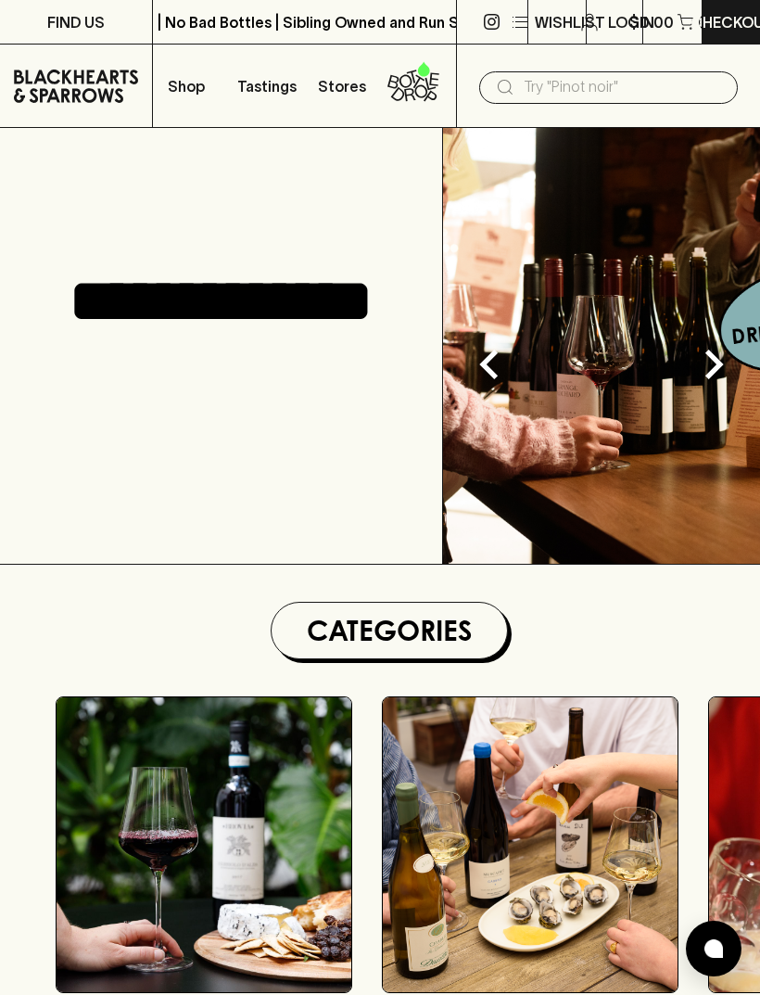
click at [623, 84] on input "text" at bounding box center [623, 87] width 199 height 30
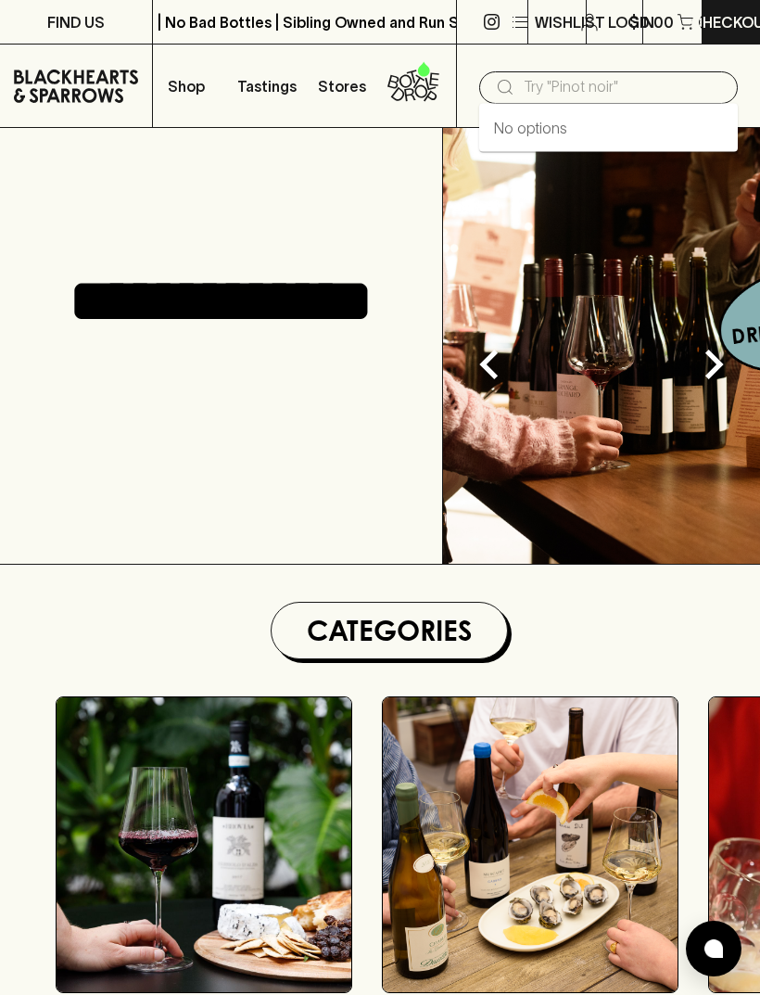
click at [635, 98] on input "text" at bounding box center [623, 87] width 199 height 30
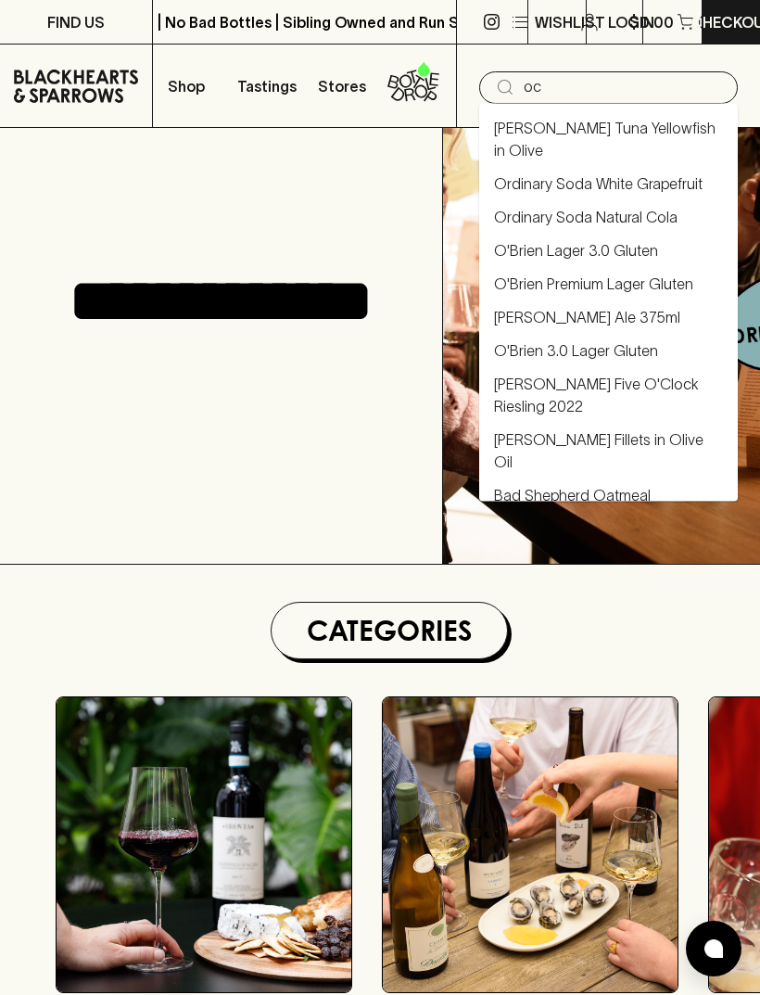
type input "och"
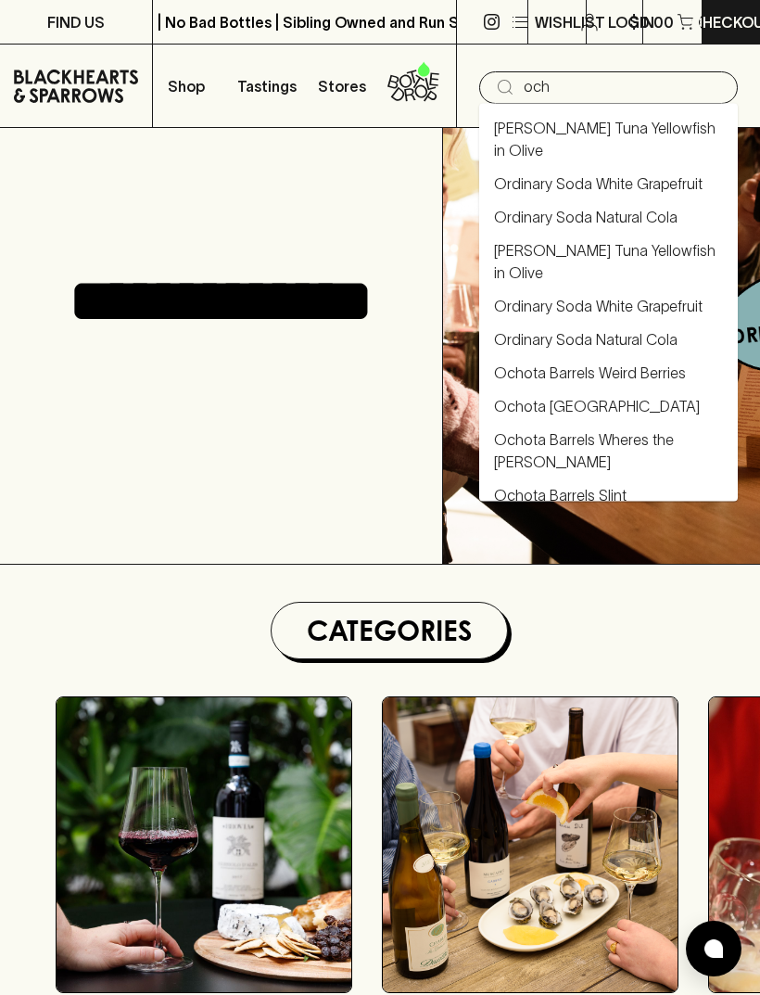
click at [604, 161] on link "Ochota Barrels Slint" at bounding box center [608, 139] width 229 height 45
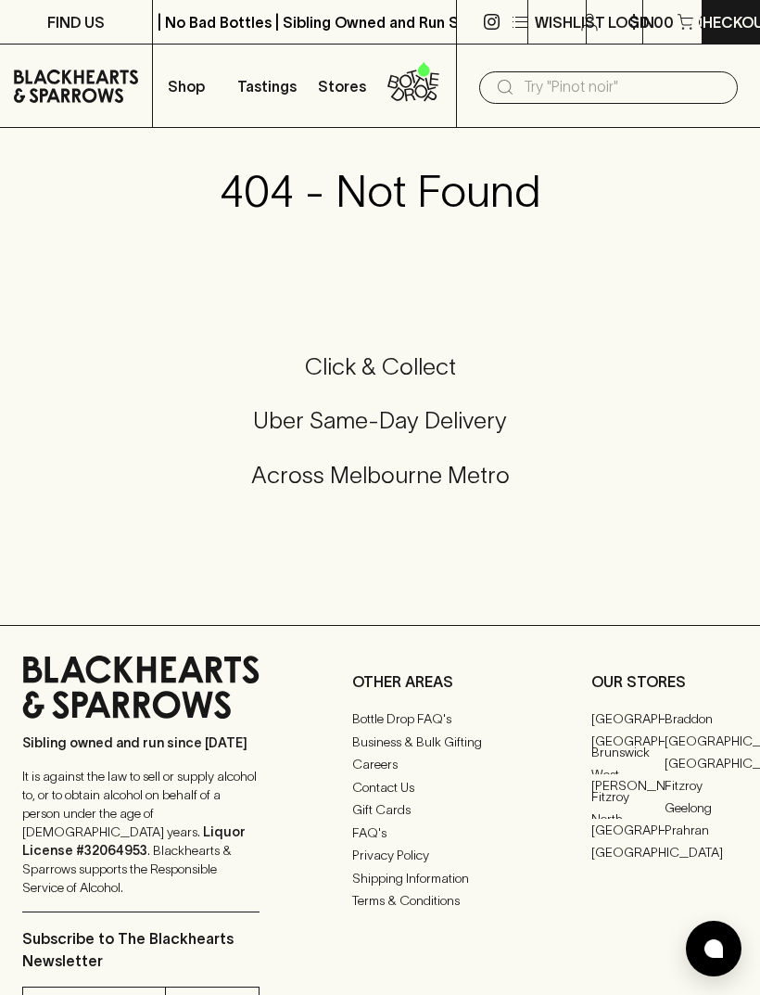
click at [638, 92] on input "text" at bounding box center [623, 87] width 199 height 30
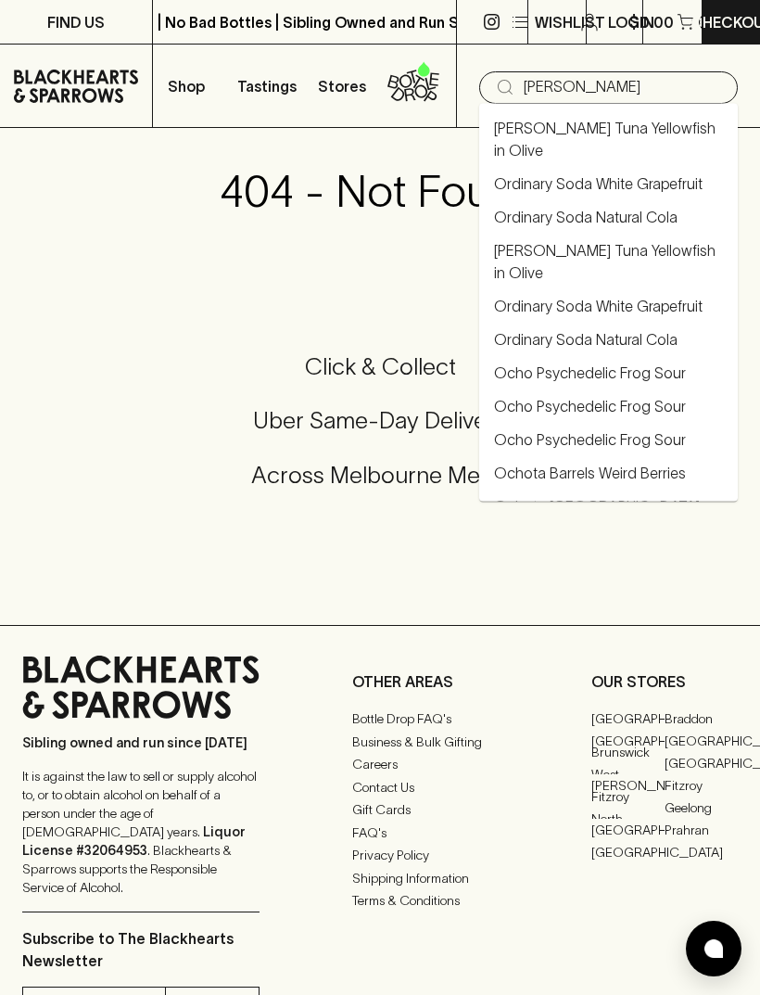
type input "[PERSON_NAME]"
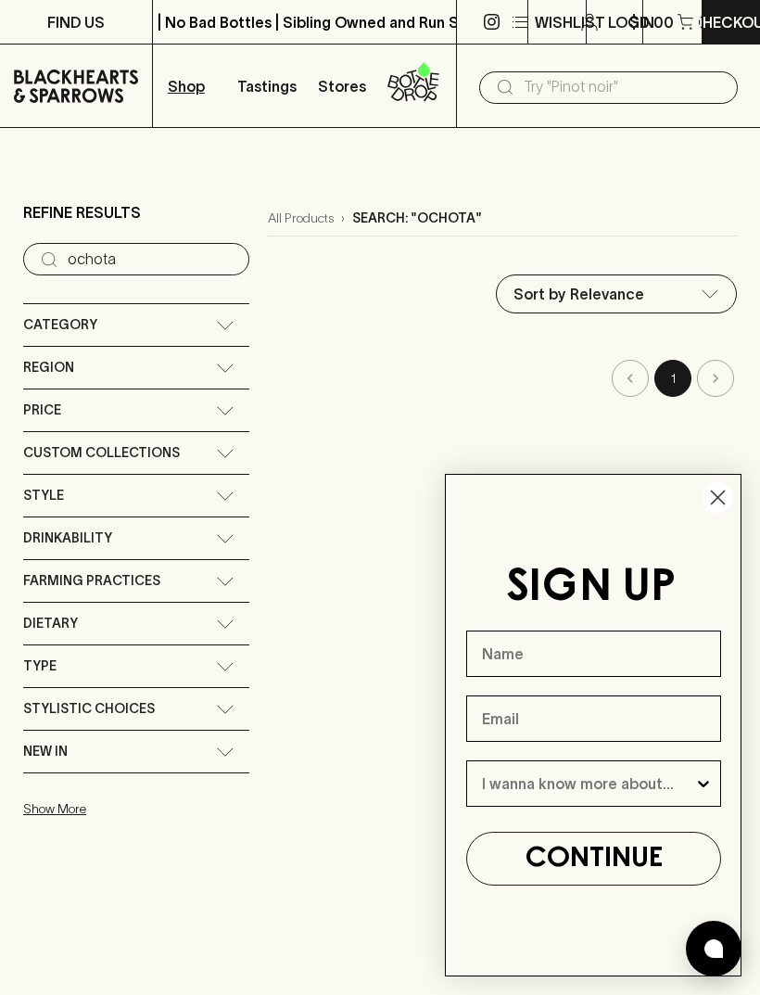
click at [723, 505] on circle "Close dialog" at bounding box center [718, 497] width 31 height 31
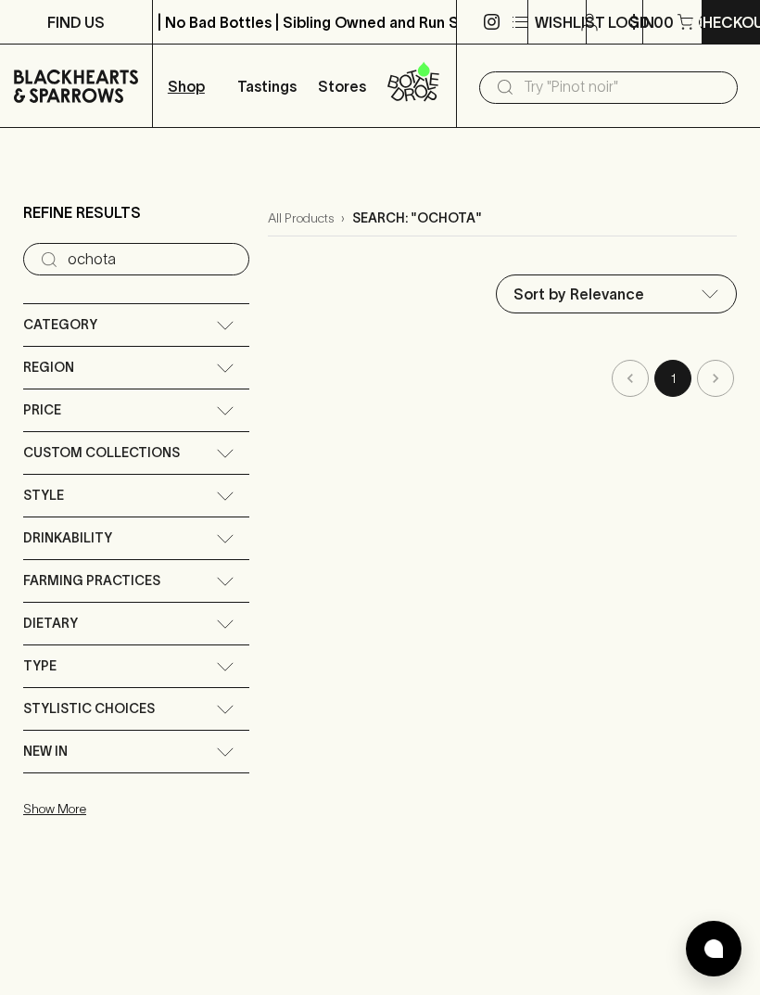
click at [199, 319] on div "Category" at bounding box center [119, 324] width 193 height 23
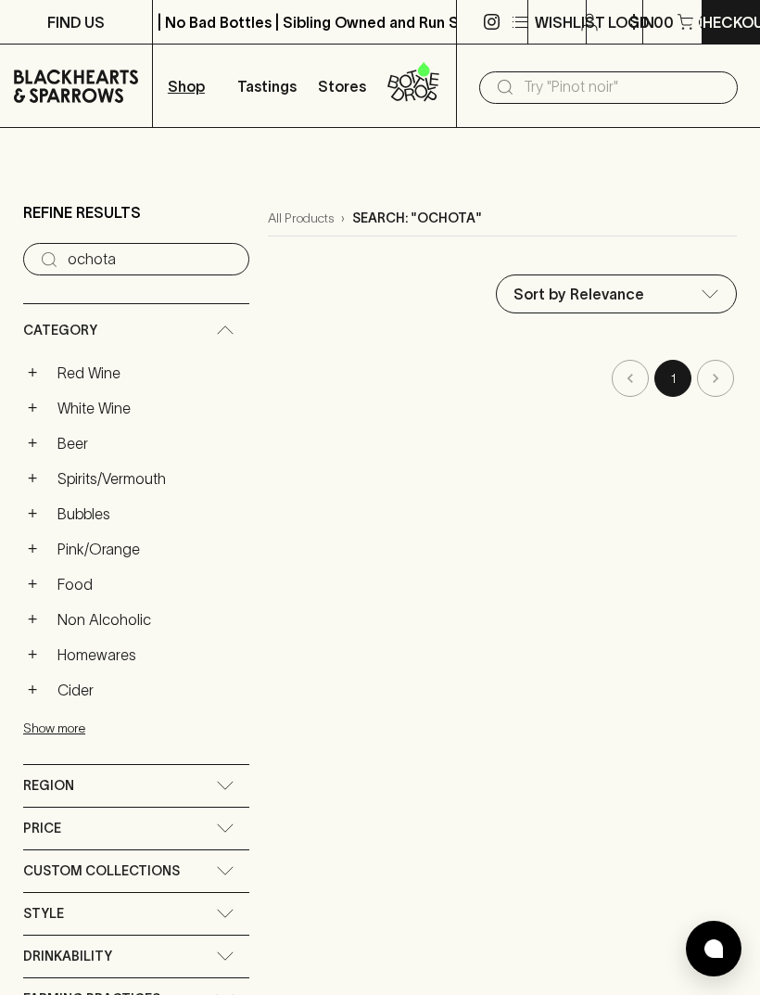
click at [679, 368] on button "1" at bounding box center [673, 378] width 37 height 37
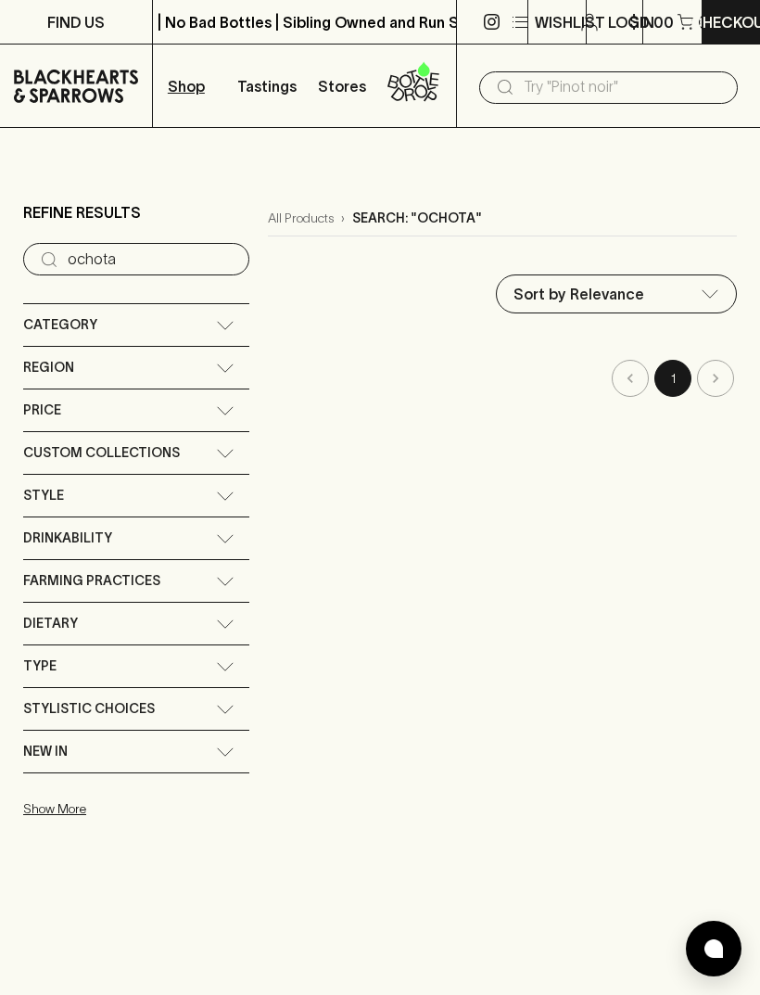
click at [189, 83] on p "Shop" at bounding box center [186, 86] width 37 height 22
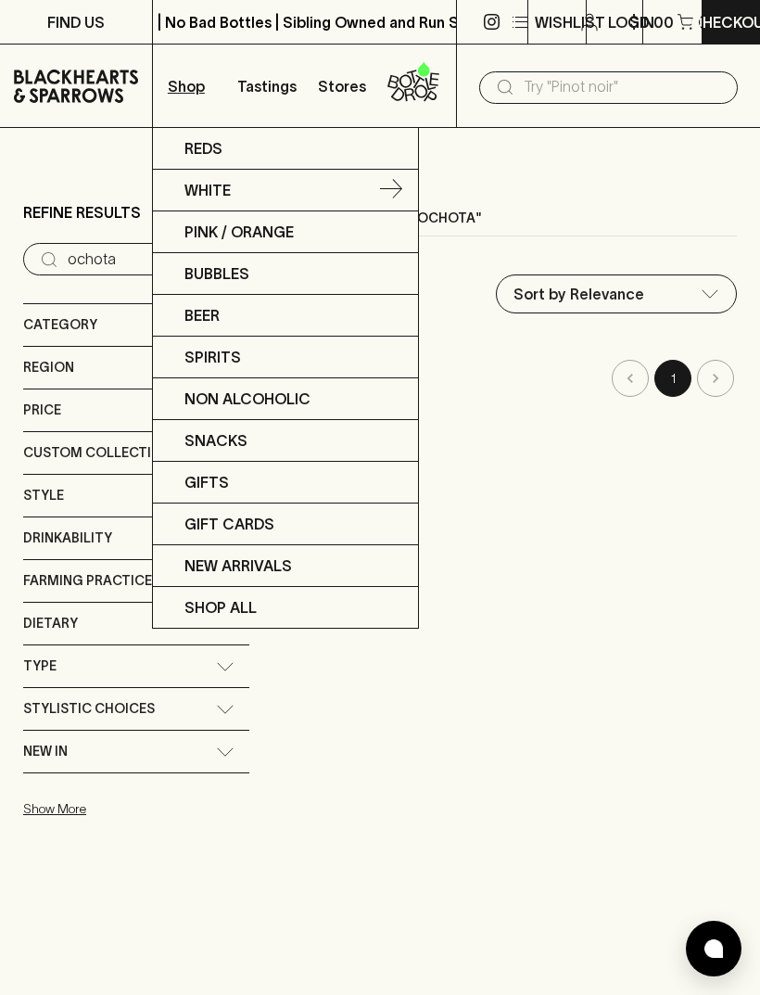
click at [286, 188] on link "White" at bounding box center [285, 191] width 265 height 42
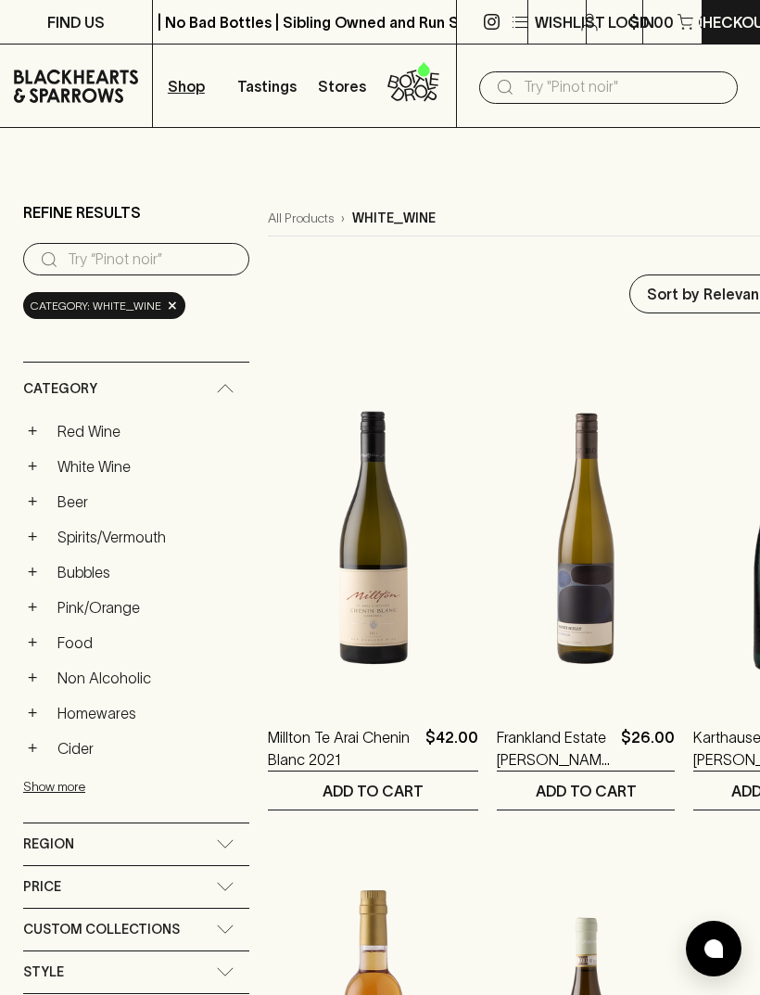
click at [113, 462] on link "White Wine" at bounding box center [149, 467] width 200 height 32
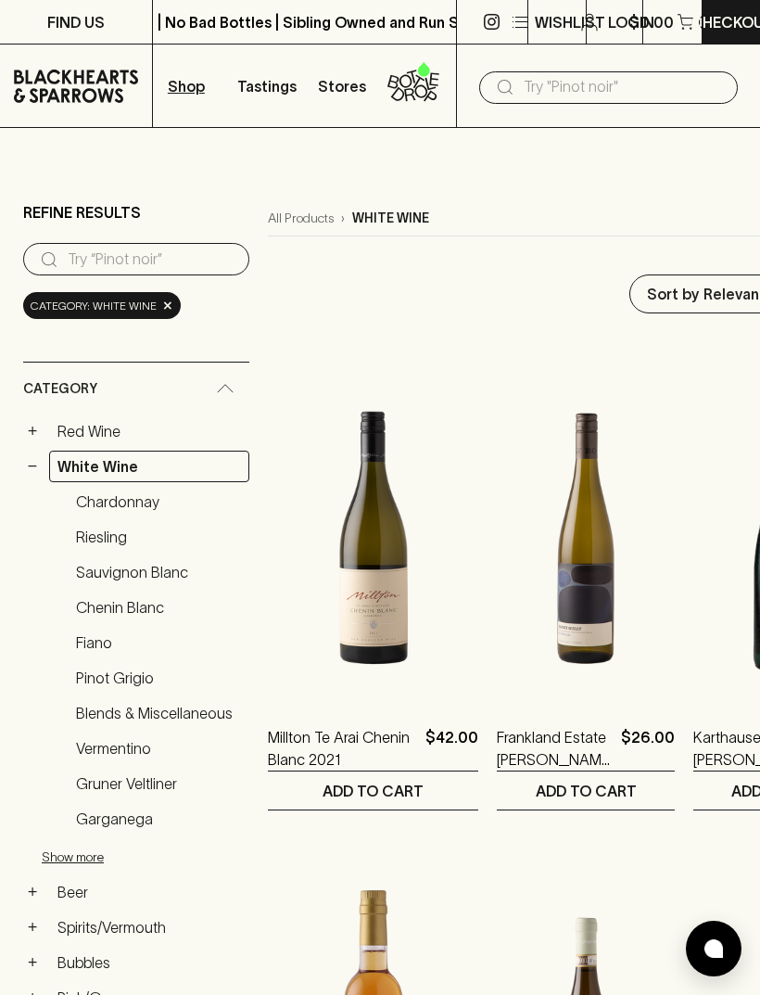
click at [123, 503] on link "Chardonnay" at bounding box center [159, 502] width 182 height 32
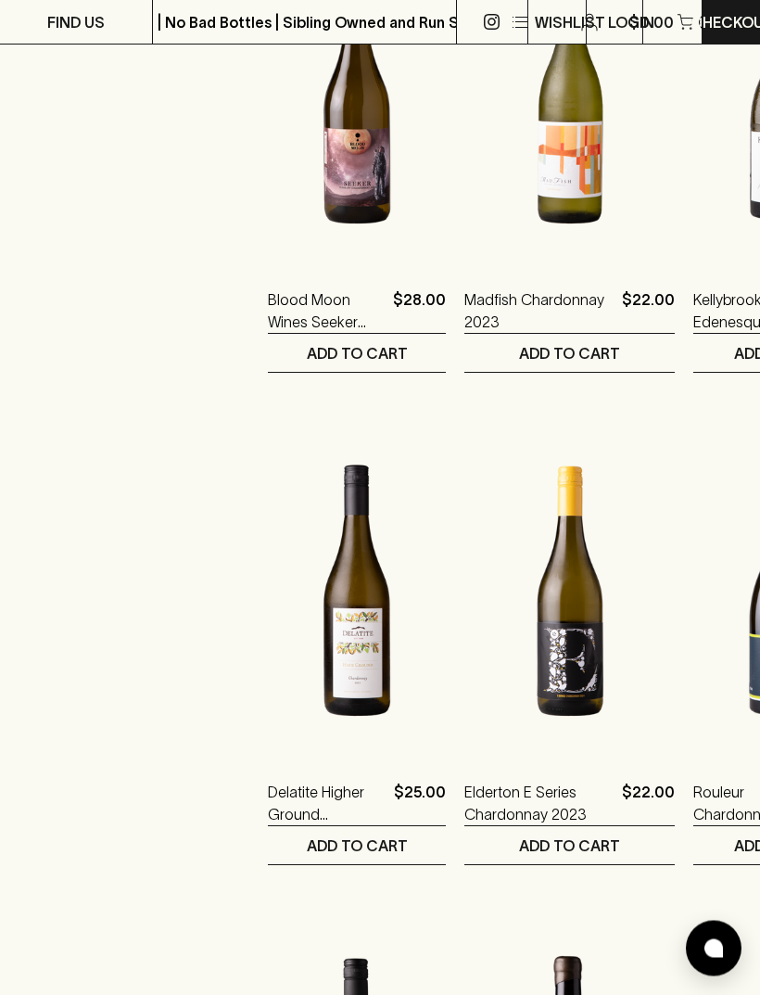
scroll to position [2438, 0]
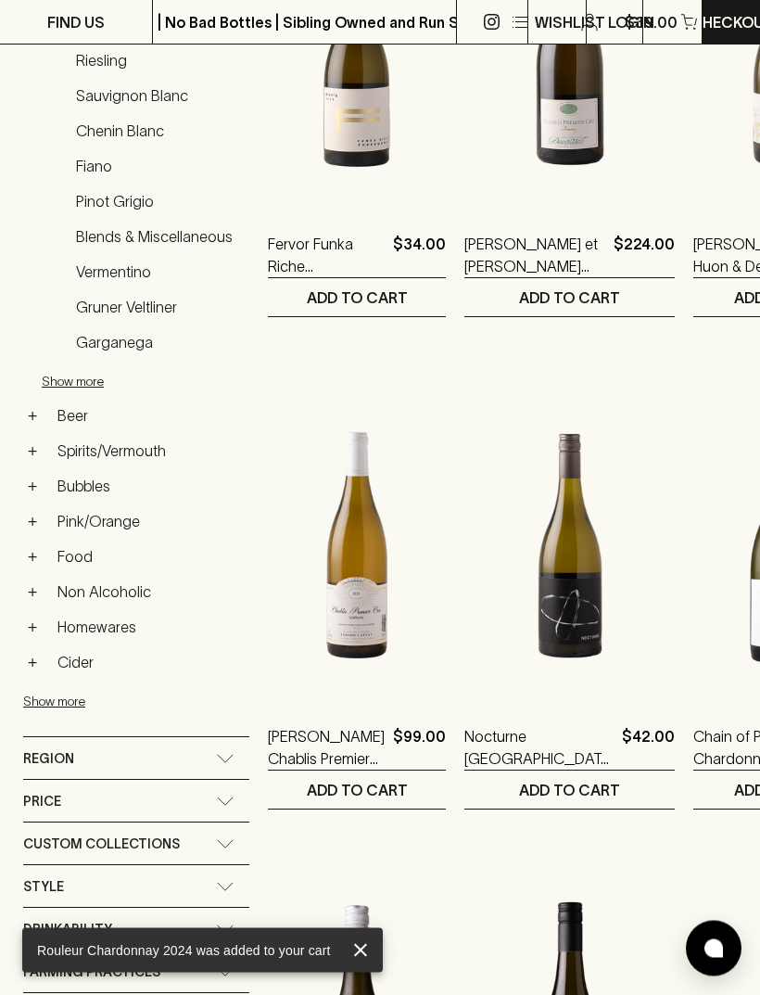
scroll to position [493, 0]
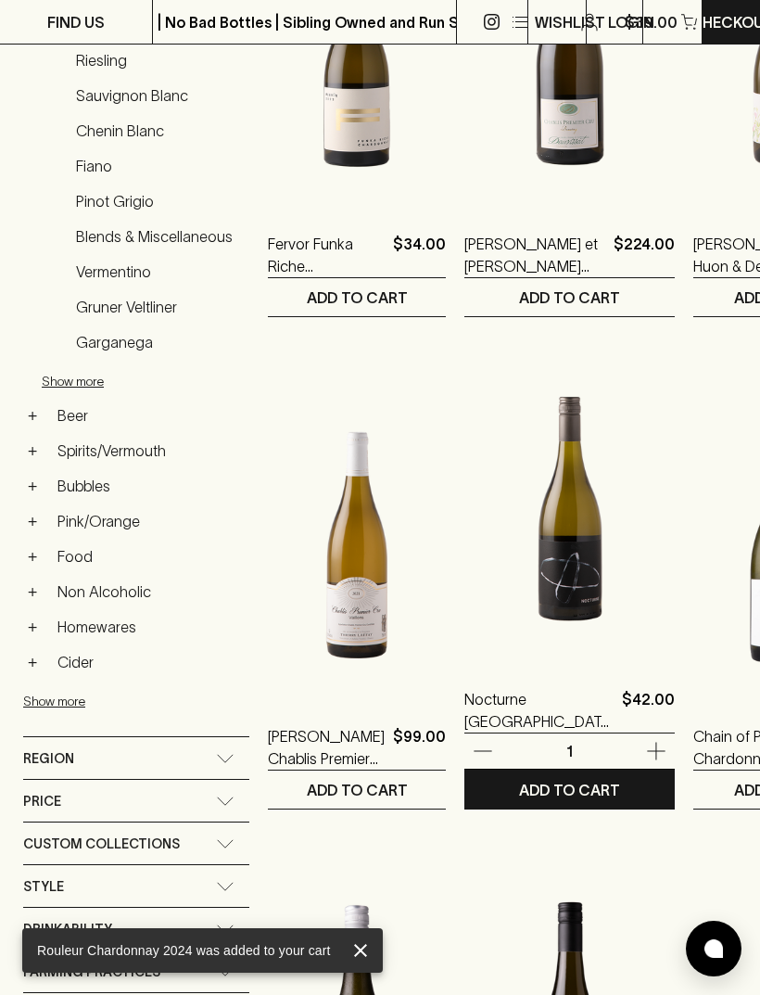
click at [548, 789] on p "ADD TO CART" at bounding box center [569, 790] width 101 height 22
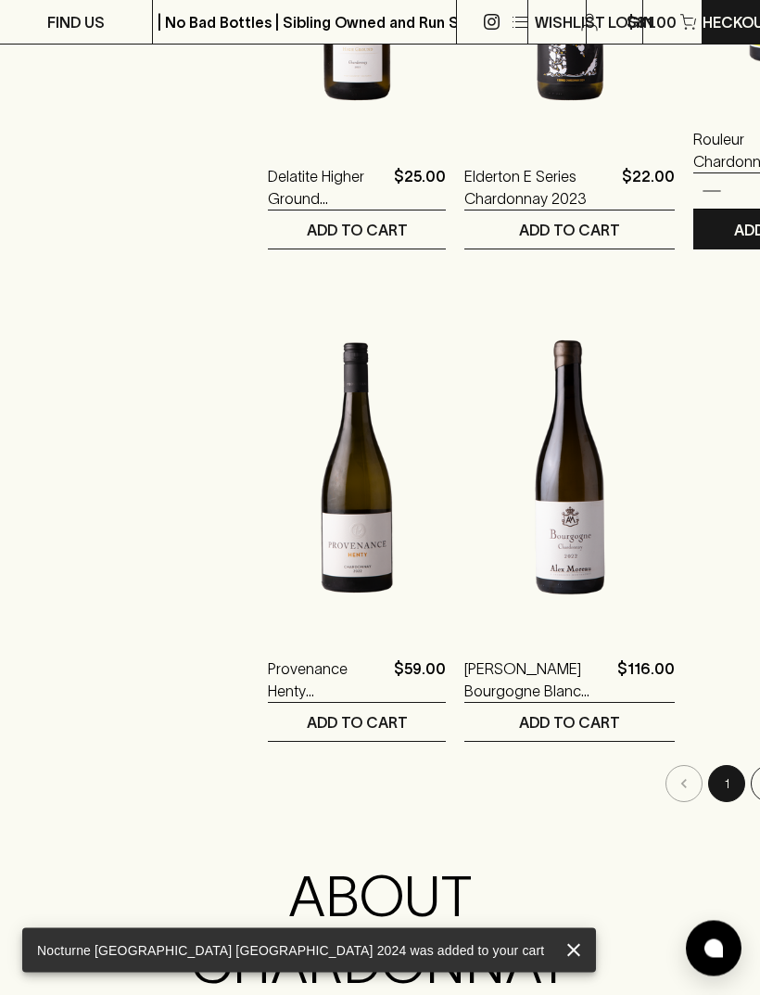
scroll to position [3022, 0]
click at [751, 790] on button "2" at bounding box center [769, 783] width 37 height 37
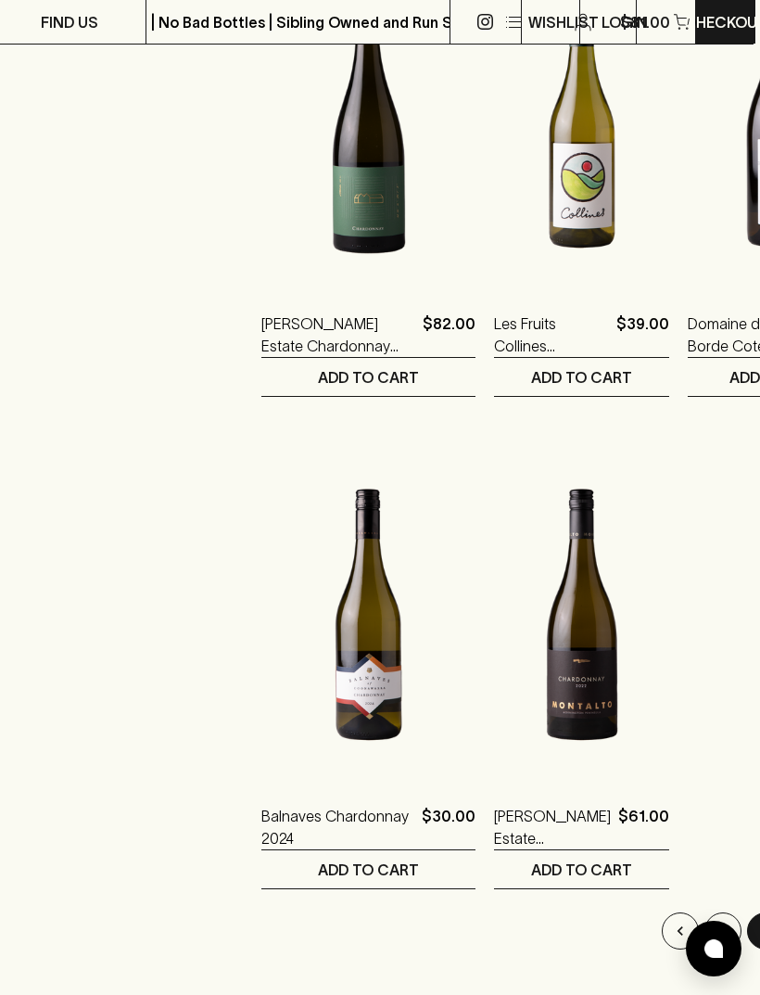
scroll to position [2880, 7]
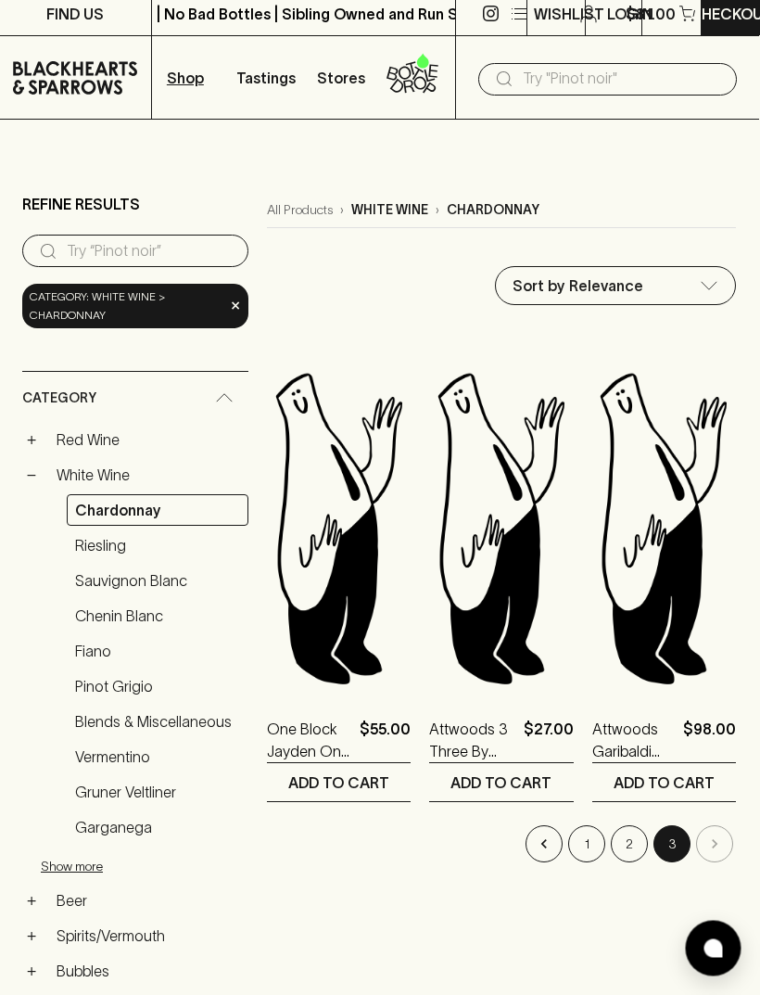
scroll to position [8, 0]
click at [578, 843] on button "1" at bounding box center [587, 843] width 37 height 37
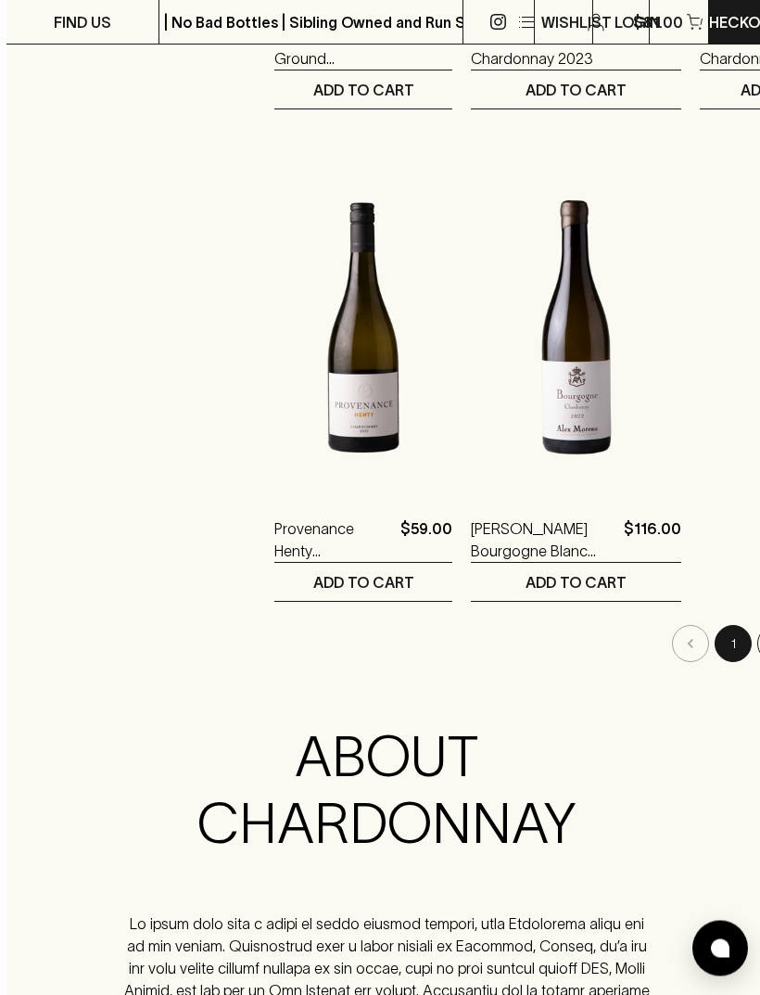
scroll to position [3169, 0]
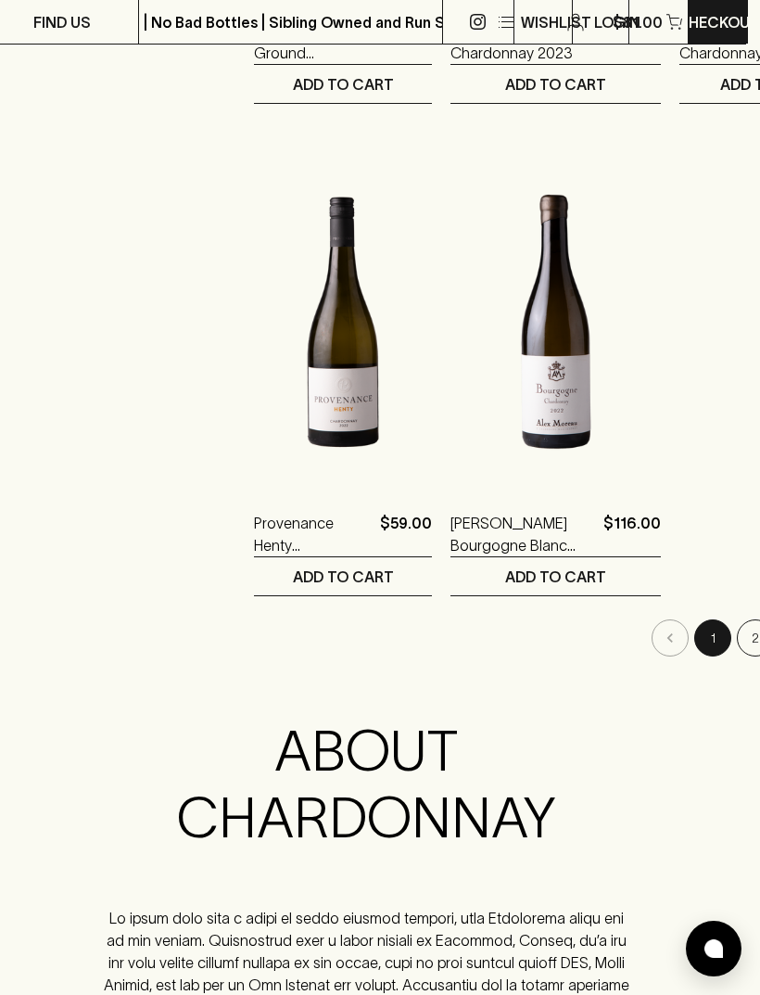
click at [737, 630] on button "2" at bounding box center [755, 637] width 37 height 37
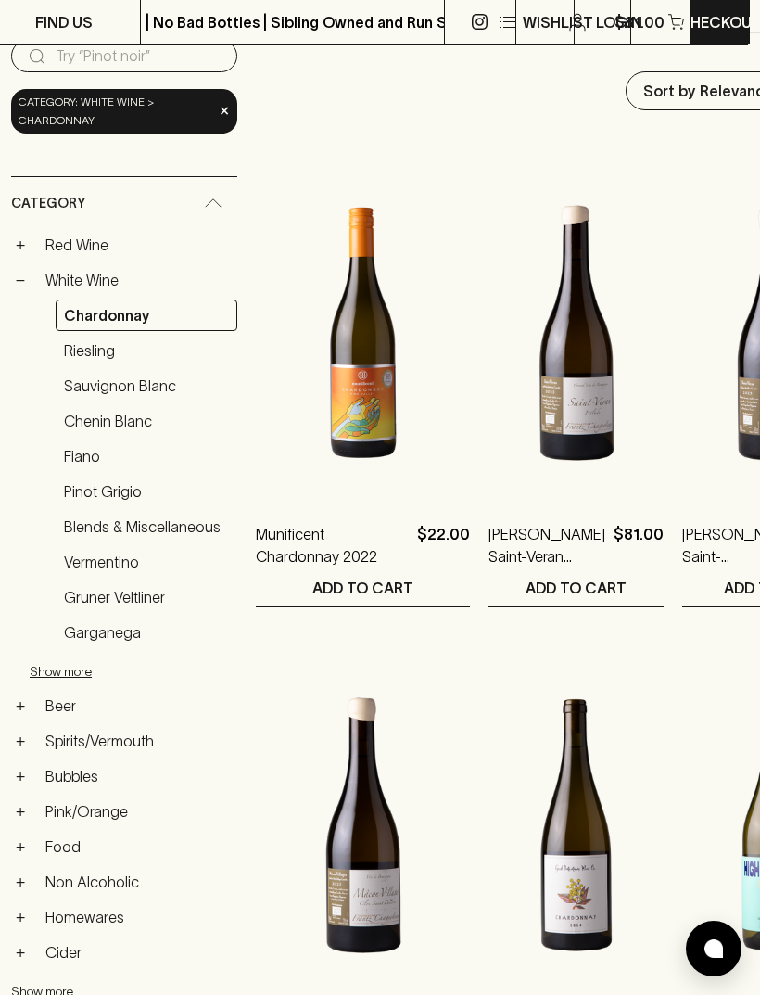
scroll to position [0, 14]
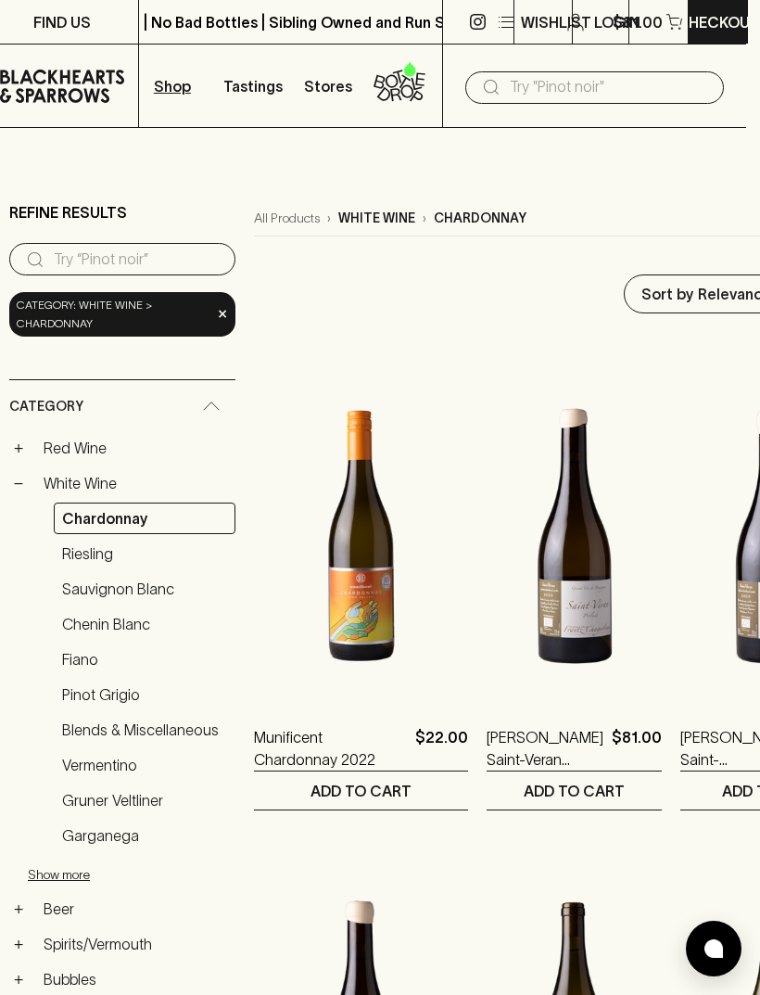
click at [83, 262] on input "search" at bounding box center [137, 260] width 167 height 30
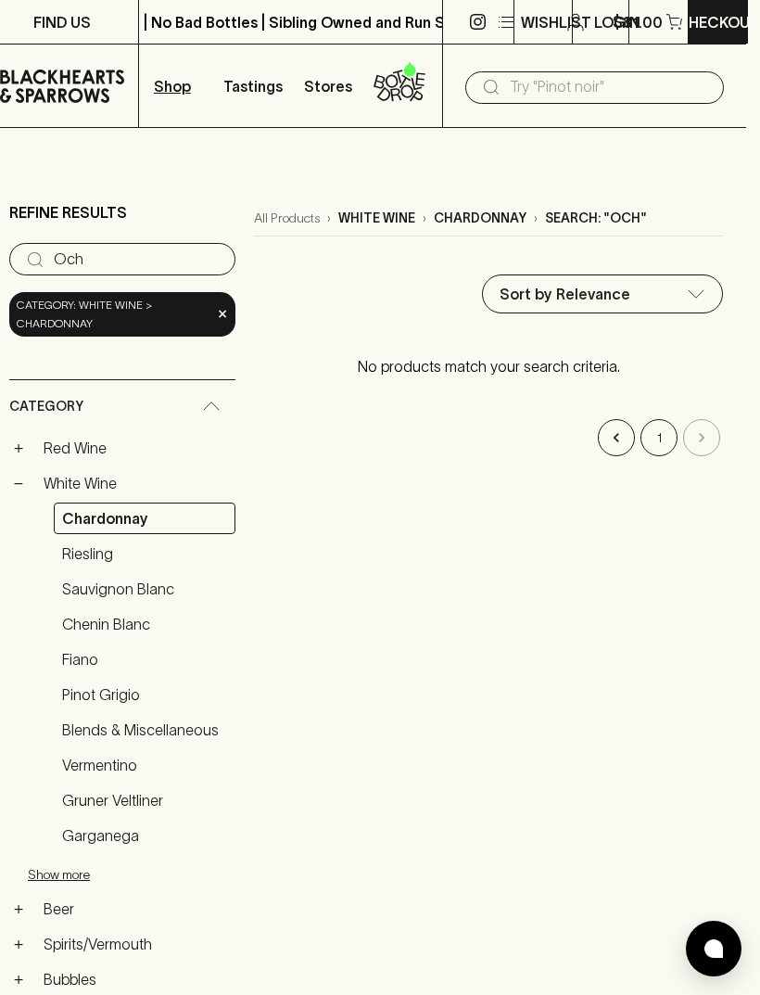
click at [221, 319] on span "×" at bounding box center [222, 313] width 11 height 19
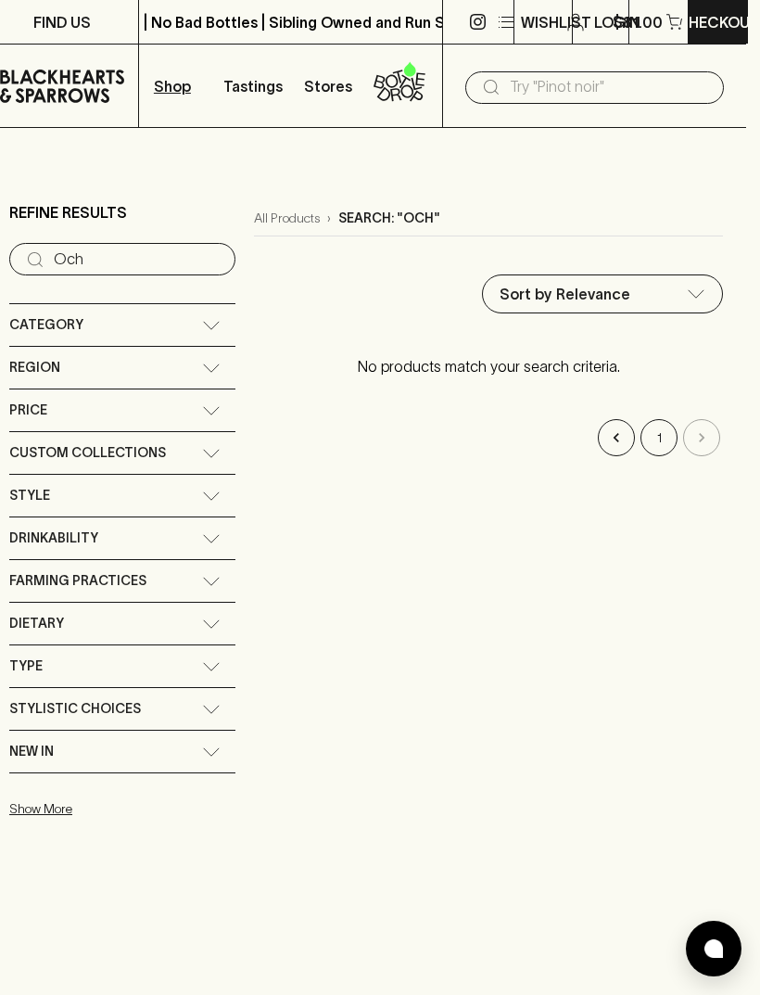
click at [154, 264] on input "Och" at bounding box center [137, 260] width 167 height 30
type input "Ochota"
